Goal: Task Accomplishment & Management: Use online tool/utility

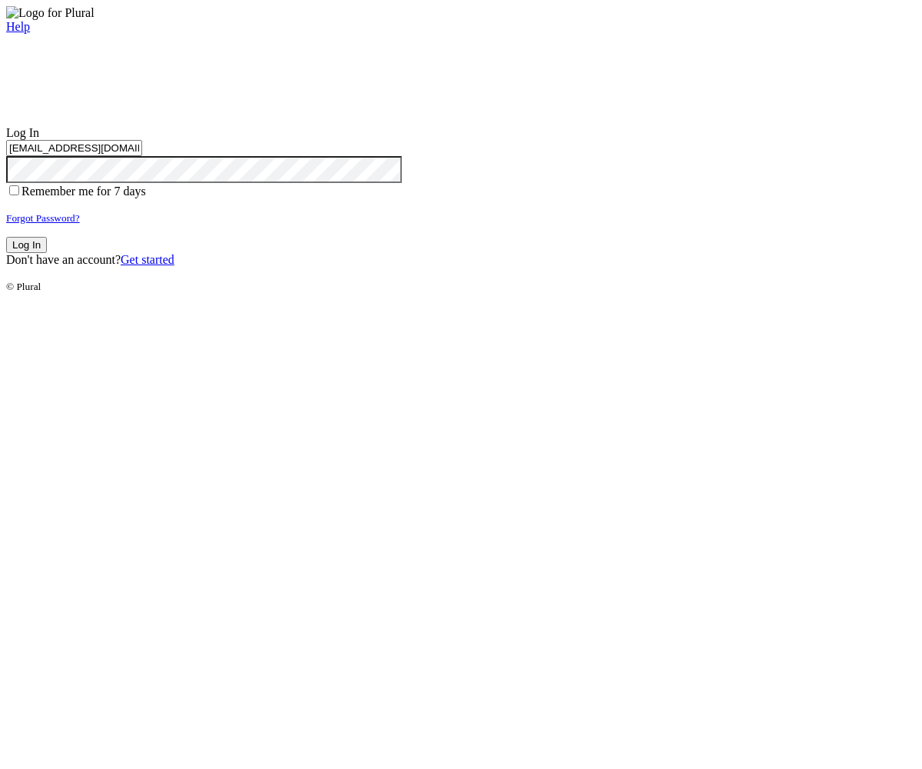
type input "[EMAIL_ADDRESS][DOMAIN_NAME]"
click at [47, 253] on button "Log In" at bounding box center [26, 245] width 41 height 16
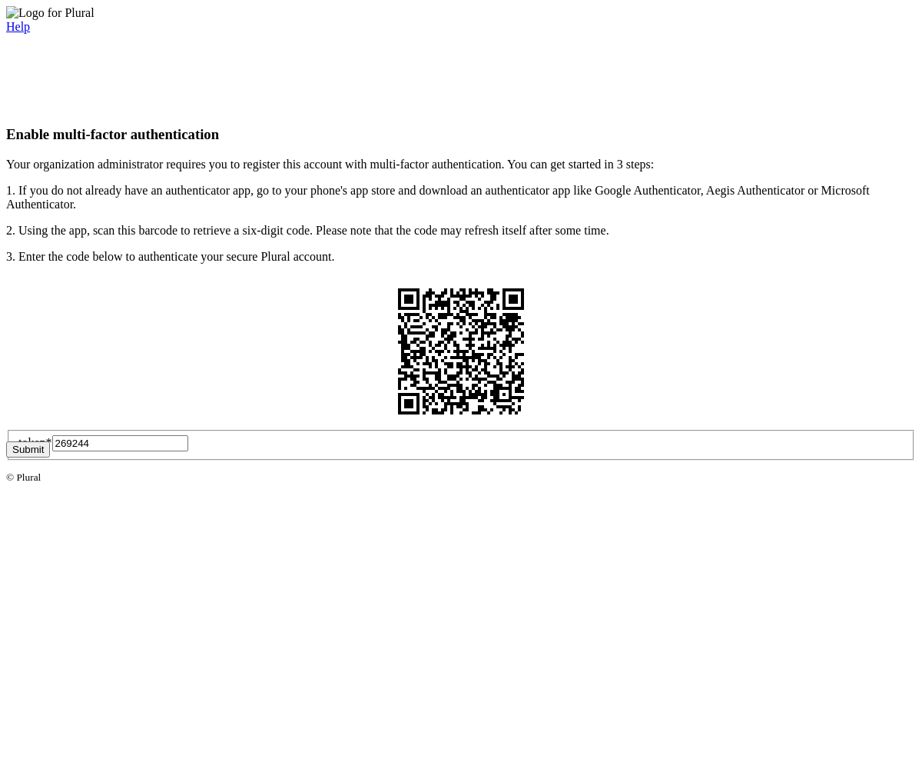
type input "269244"
click at [50, 457] on button "Submit" at bounding box center [28, 449] width 44 height 16
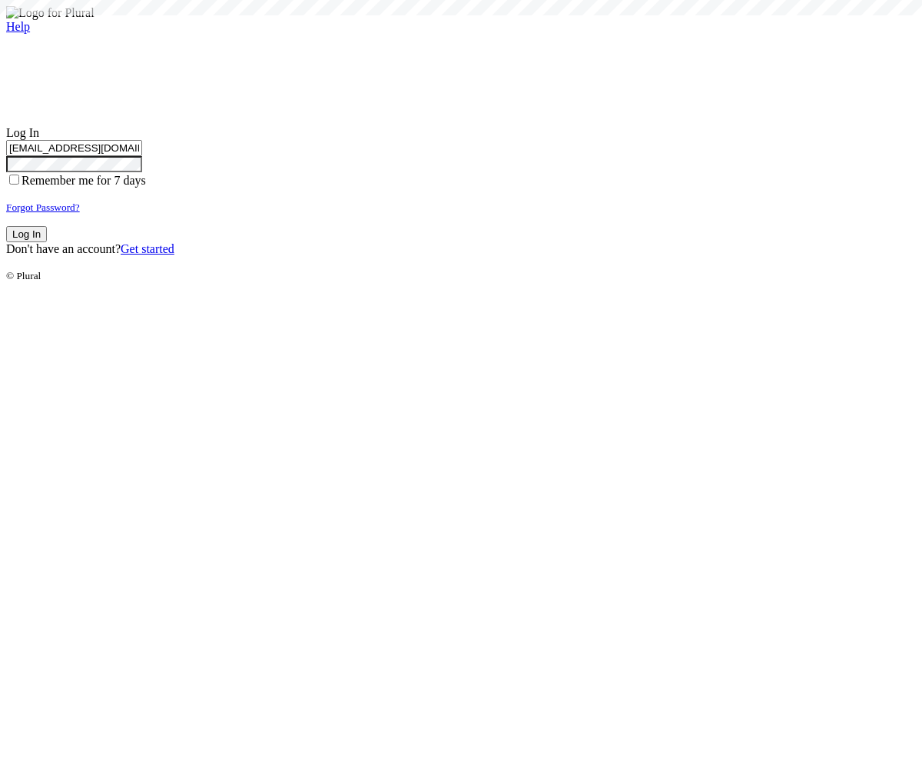
type input "test-1756935279-3@civiceagle.com"
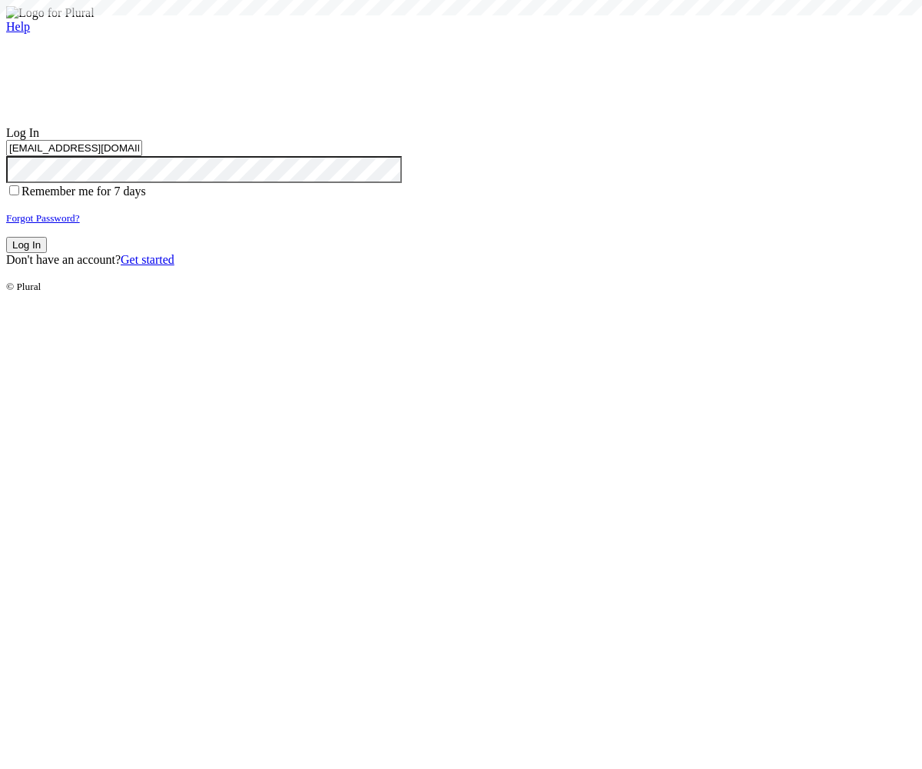
click at [47, 253] on button "Log In" at bounding box center [26, 245] width 41 height 16
